Goal: Information Seeking & Learning: Learn about a topic

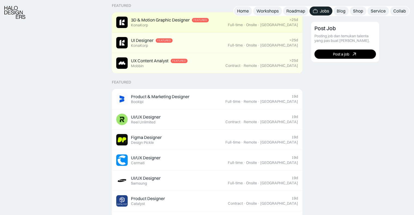
scroll to position [160, 0]
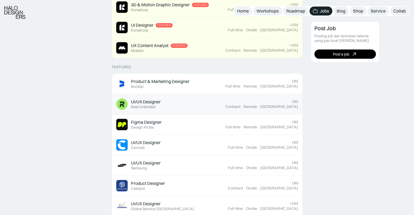
click at [238, 97] on link "UI/UX Designer Featured Reel Unlimited 19d Contract · Remote · [GEOGRAPHIC_DATA]" at bounding box center [207, 104] width 191 height 20
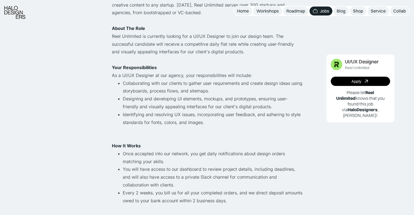
scroll to position [99, 0]
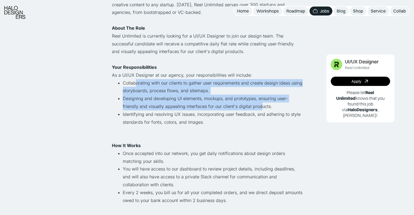
drag, startPoint x: 134, startPoint y: 83, endPoint x: 244, endPoint y: 110, distance: 112.9
click at [244, 110] on ul "Collaborating with our clients to gather user requirements and create design id…" at bounding box center [207, 106] width 191 height 55
click at [244, 110] on li "Designing and developing UI elements, mockups, and prototypes, ensuring user-fr…" at bounding box center [213, 103] width 180 height 16
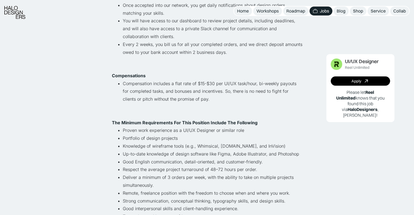
scroll to position [248, 0]
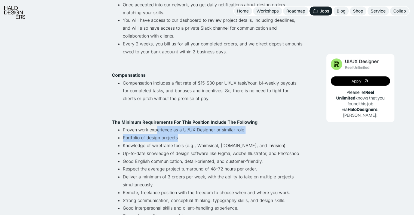
drag, startPoint x: 156, startPoint y: 130, endPoint x: 186, endPoint y: 137, distance: 31.1
click at [186, 137] on ul "Proven work experience as a UI/UX Designer or similar role Portfolio of design …" at bounding box center [207, 177] width 191 height 102
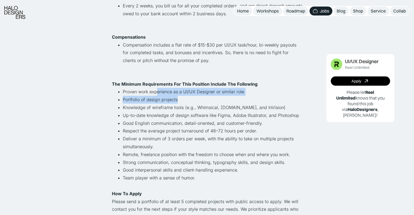
scroll to position [288, 0]
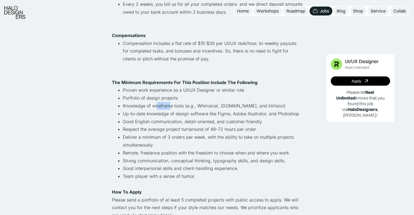
drag, startPoint x: 157, startPoint y: 110, endPoint x: 171, endPoint y: 108, distance: 14.5
click at [171, 108] on li "Knowledge of wireframe tools (e.g., Whimsical, [DOMAIN_NAME], and InVision)" at bounding box center [213, 106] width 180 height 8
drag, startPoint x: 150, startPoint y: 115, endPoint x: 212, endPoint y: 112, distance: 62.2
click at [212, 112] on li "Up-to-date knowledge of design software like Figma, Adobe Illustrator, and Phot…" at bounding box center [213, 114] width 180 height 8
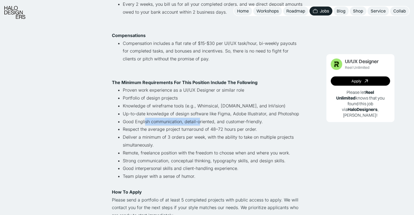
drag, startPoint x: 145, startPoint y: 121, endPoint x: 199, endPoint y: 120, distance: 54.5
click at [199, 120] on li "Good English communication, detail-oriented, and customer-friendly." at bounding box center [213, 122] width 180 height 8
drag, startPoint x: 143, startPoint y: 130, endPoint x: 196, endPoint y: 126, distance: 52.8
click at [196, 126] on li "Respect the average project turnaround of 48–72 hours per order." at bounding box center [213, 130] width 180 height 8
drag, startPoint x: 131, startPoint y: 157, endPoint x: 172, endPoint y: 158, distance: 40.9
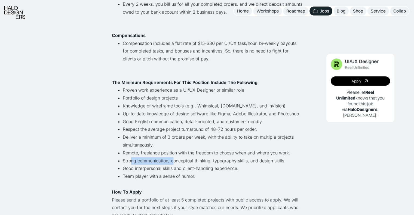
click at [172, 158] on li "Strong communication, conceptual thinking, typography skills, and design skills." at bounding box center [213, 161] width 180 height 8
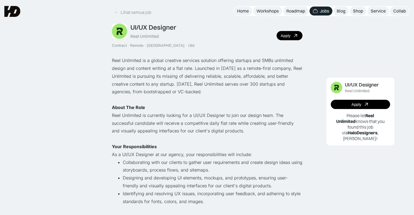
scroll to position [0, 0]
